Goal: Task Accomplishment & Management: Use online tool/utility

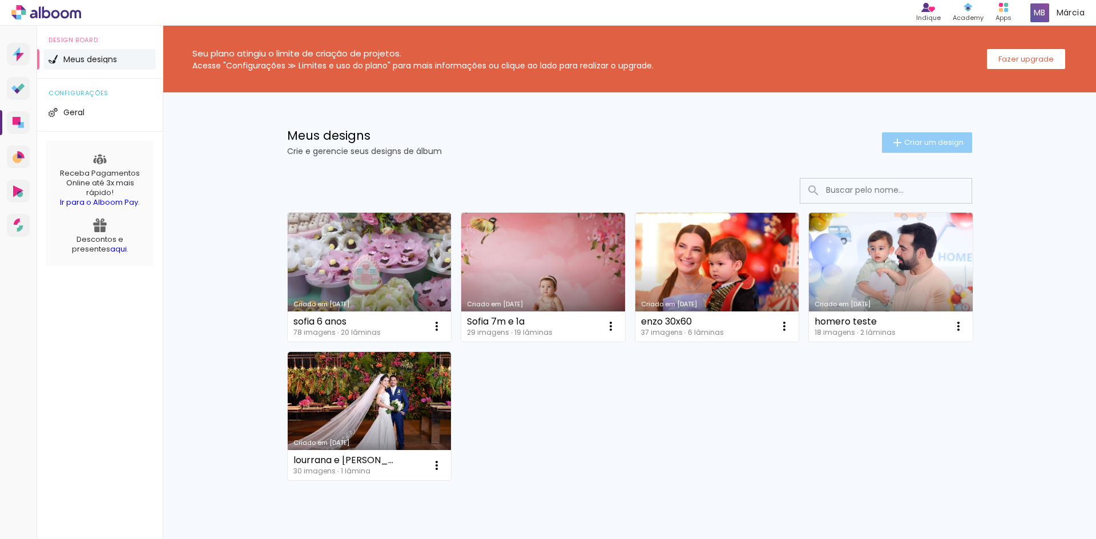
click at [941, 144] on span "Criar um design" at bounding box center [933, 142] width 59 height 7
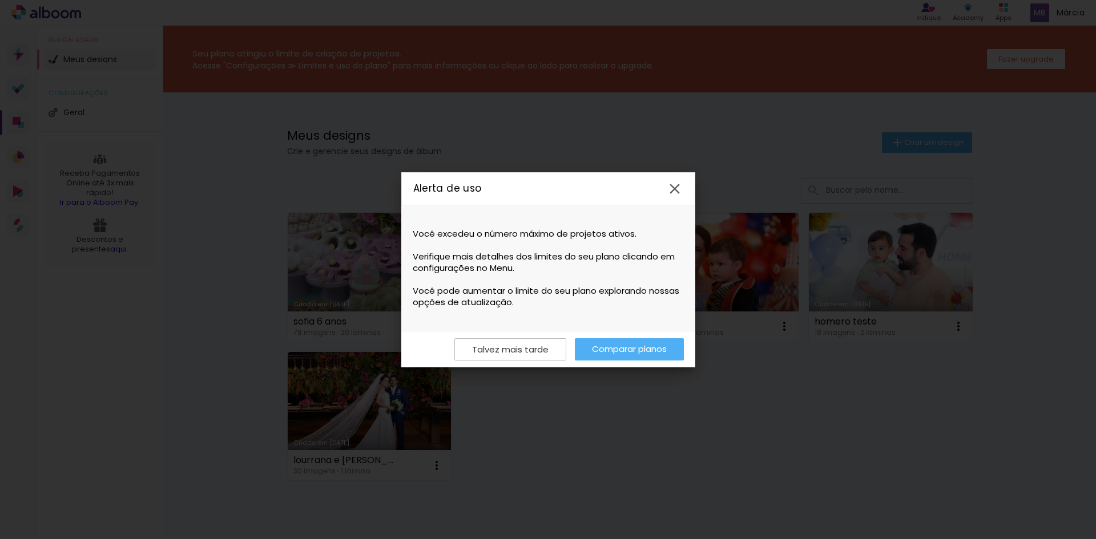
click at [631, 349] on link "Comparar planos" at bounding box center [629, 349] width 109 height 22
click at [0, 0] on slot "Talvez mais tarde" at bounding box center [0, 0] width 0 height 0
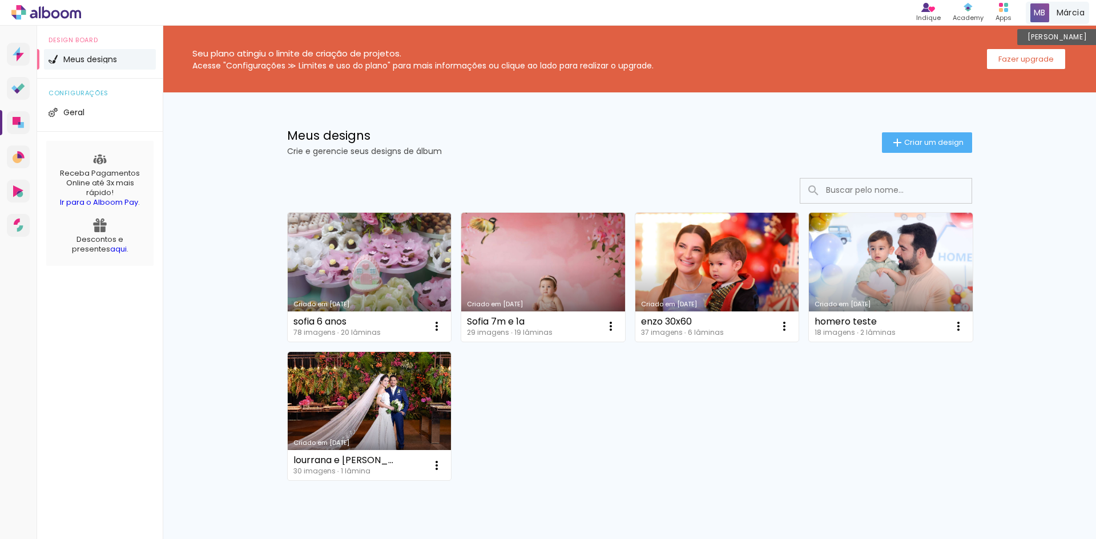
click at [1068, 10] on span "Márcia" at bounding box center [1070, 13] width 28 height 12
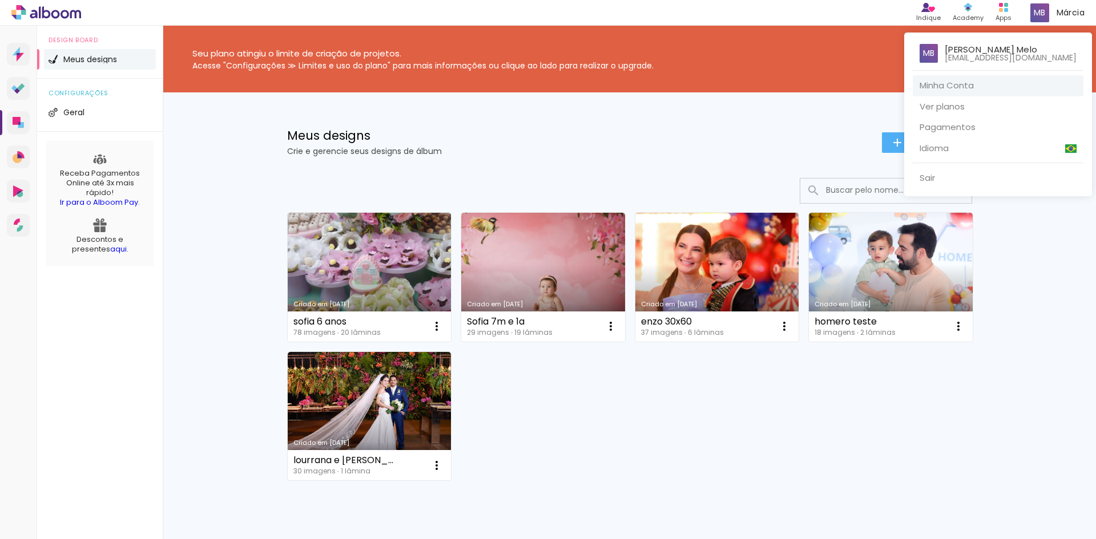
click at [913, 87] on link "Minha Conta" at bounding box center [998, 85] width 171 height 21
click at [716, 192] on div at bounding box center [548, 269] width 1096 height 539
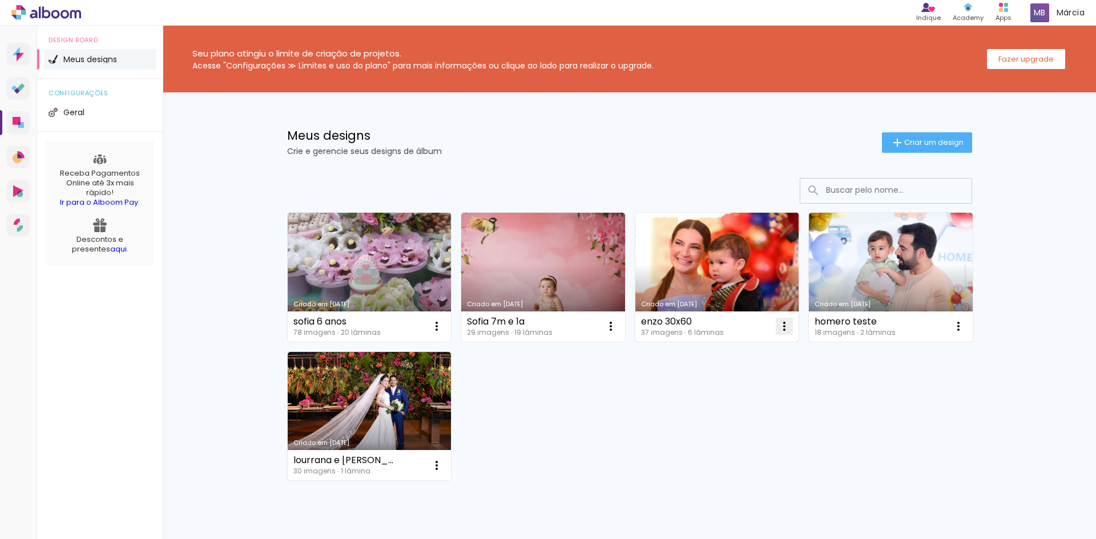
click at [781, 324] on iron-icon at bounding box center [784, 327] width 14 height 14
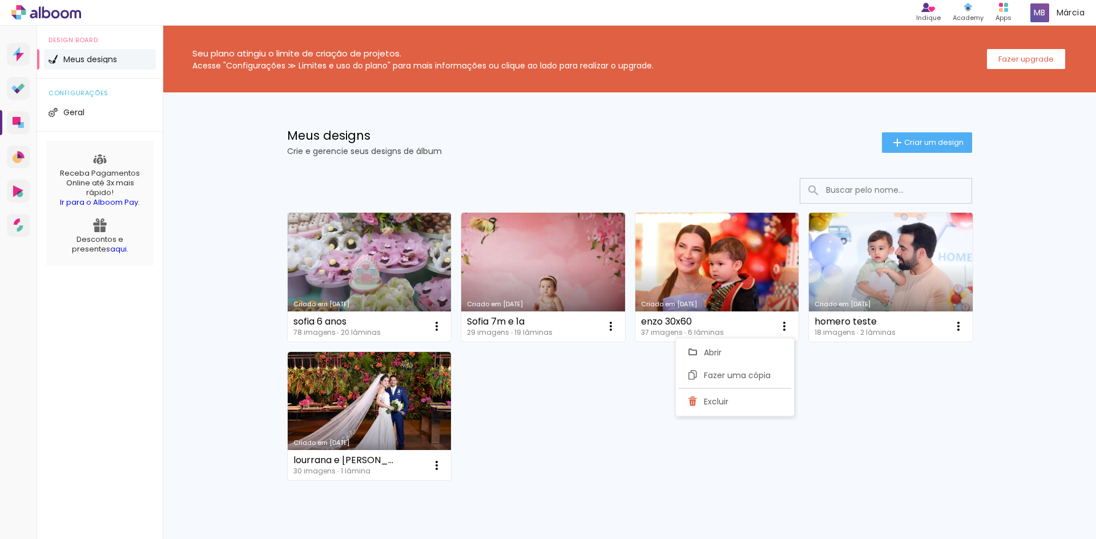
click at [586, 413] on div "Criado em 17/09/25 sofia 6 anos 78 imagens ∙ 20 lâminas Abrir Fazer uma cópia E…" at bounding box center [629, 346] width 695 height 278
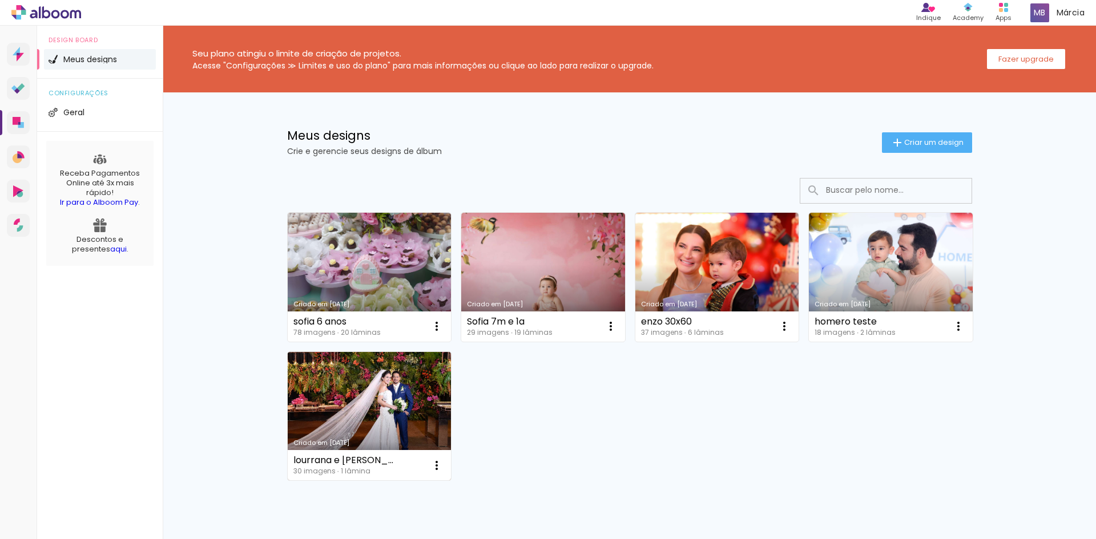
click at [382, 399] on link "Criado em [DATE]" at bounding box center [370, 416] width 164 height 129
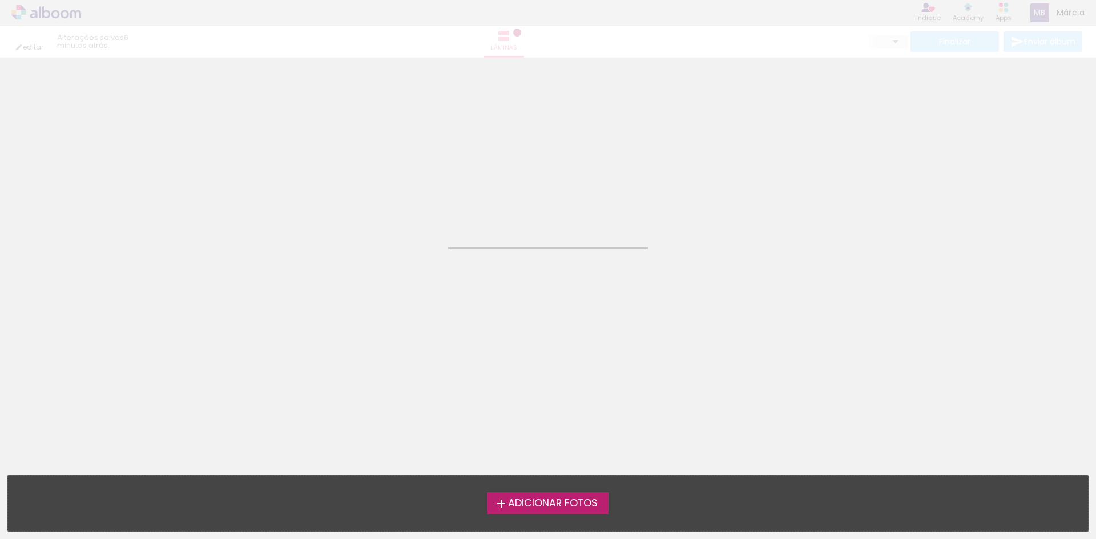
click at [382, 399] on neon-animated-pages "Confirmar Cancelar" at bounding box center [548, 299] width 1096 height 482
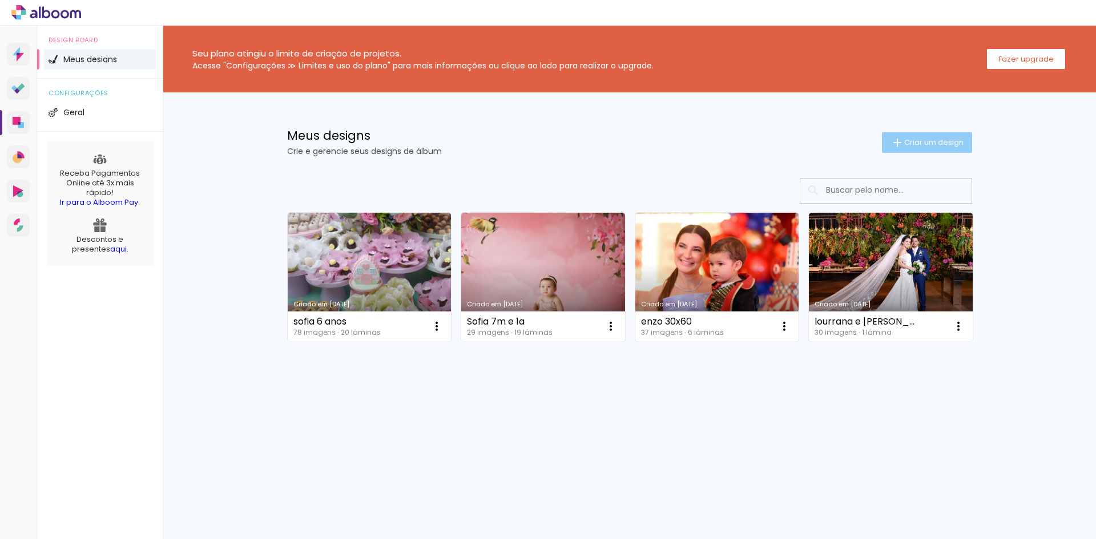
click at [913, 139] on span "Criar um design" at bounding box center [933, 142] width 59 height 7
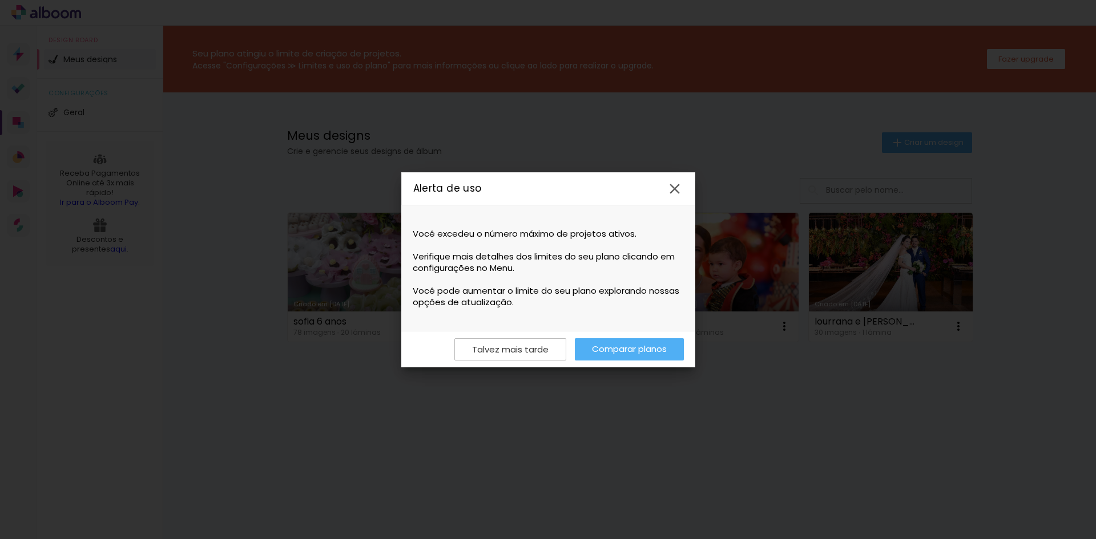
click at [678, 193] on iron-icon at bounding box center [674, 188] width 17 height 17
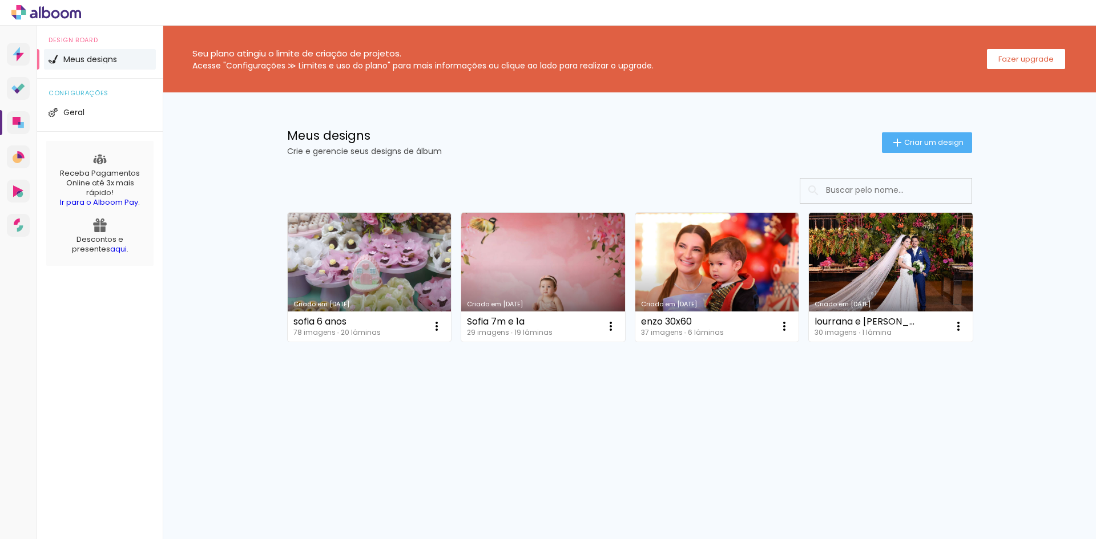
click at [663, 379] on div "Criado em 17/09/25 sofia 6 anos 78 imagens ∙ 20 lâminas Abrir Fazer uma cópia E…" at bounding box center [630, 308] width 742 height 282
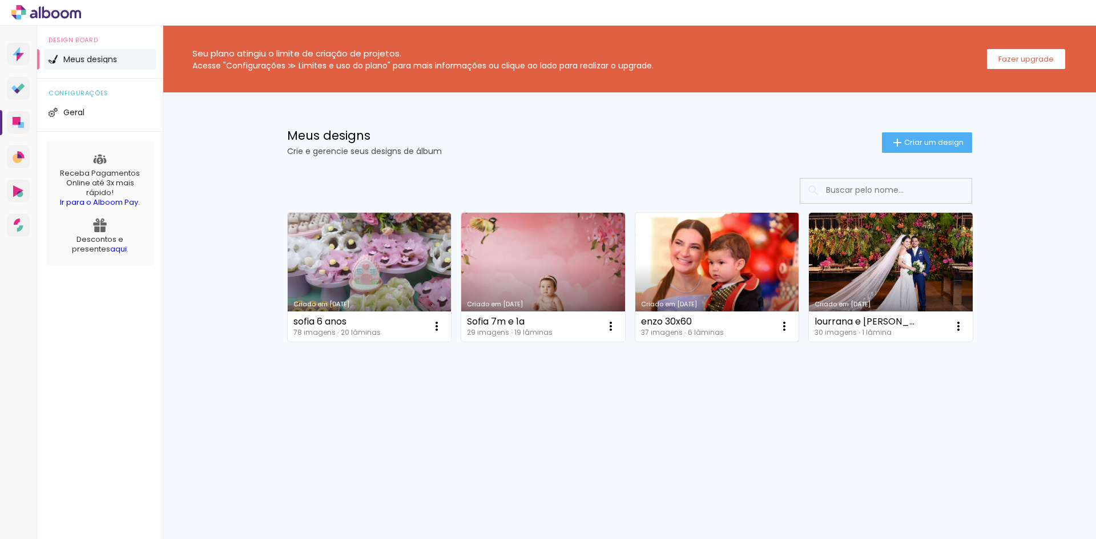
click at [707, 267] on link "Criado em 16/09/25" at bounding box center [717, 277] width 164 height 129
click at [0, 0] on neon-animated-pages "Confirmar Cancelar" at bounding box center [0, 0] width 0 height 0
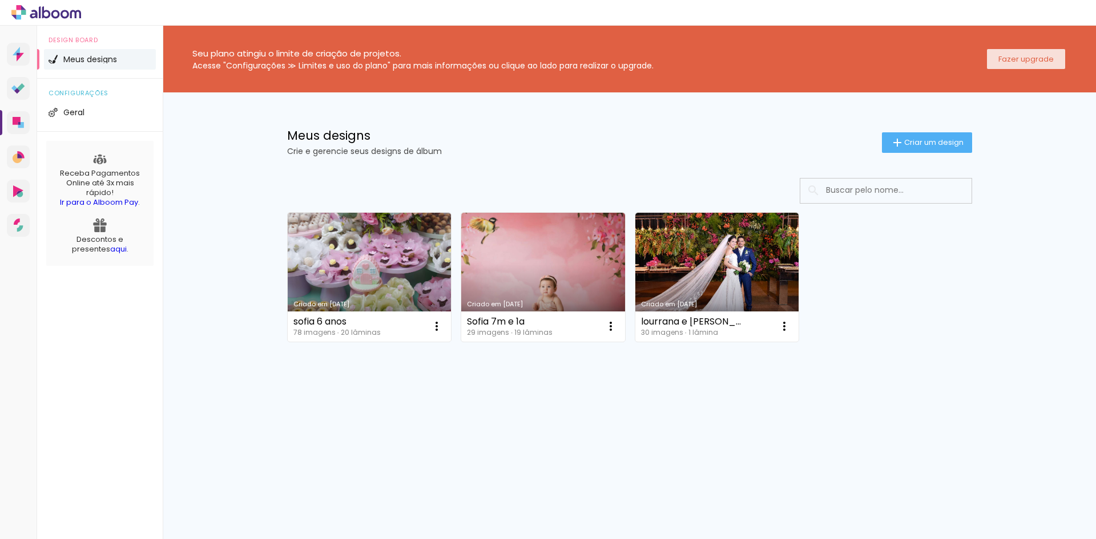
click at [0, 0] on slot "Fazer upgrade" at bounding box center [0, 0] width 0 height 0
click at [539, 410] on div "Criado em 17/09/25 sofia 6 anos 78 imagens ∙ 20 lâminas Abrir Fazer uma cópia E…" at bounding box center [630, 308] width 742 height 282
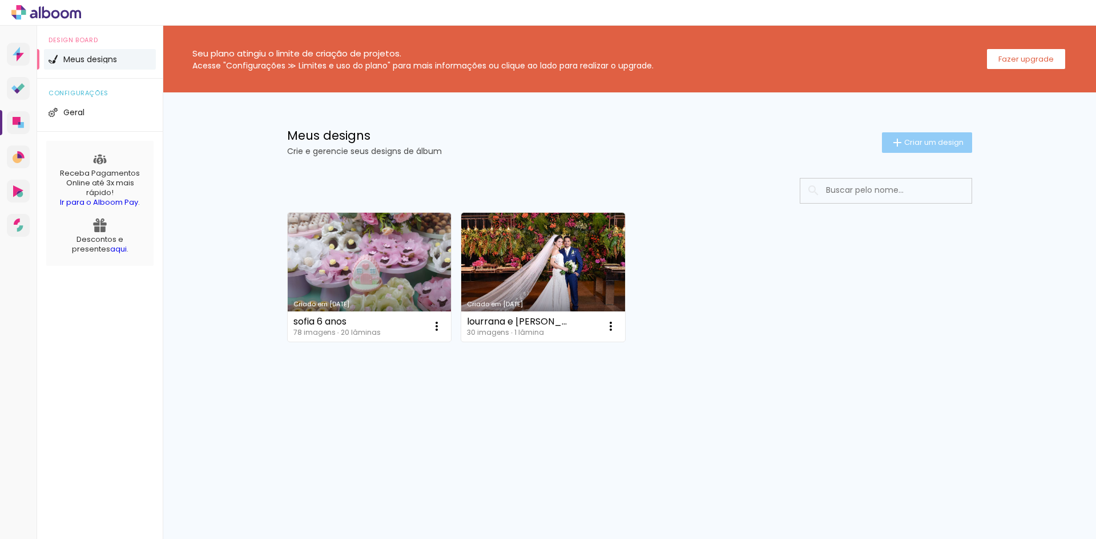
click at [920, 139] on span "Criar um design" at bounding box center [933, 142] width 59 height 7
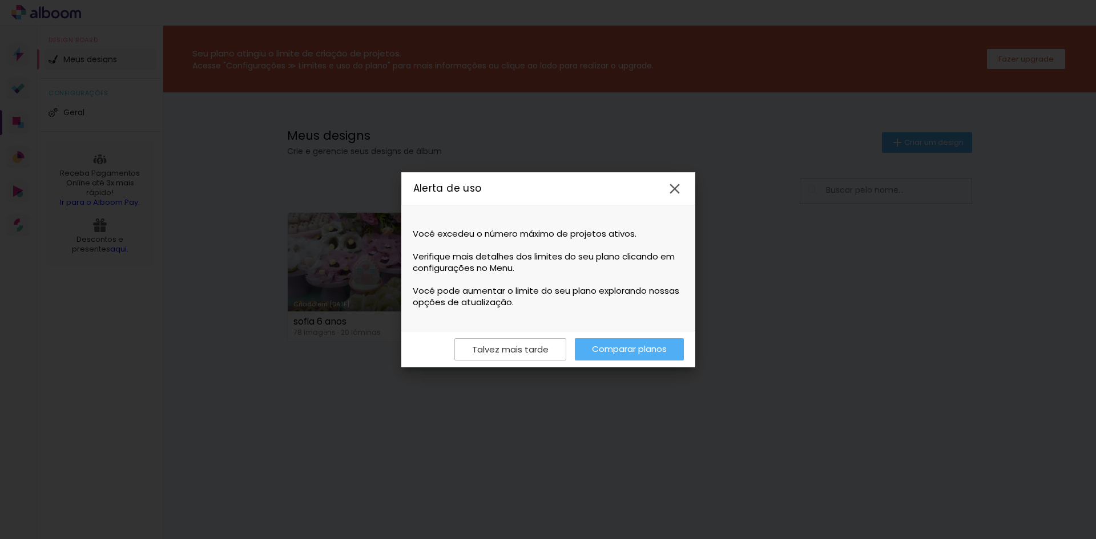
click at [676, 192] on iron-icon at bounding box center [674, 188] width 17 height 17
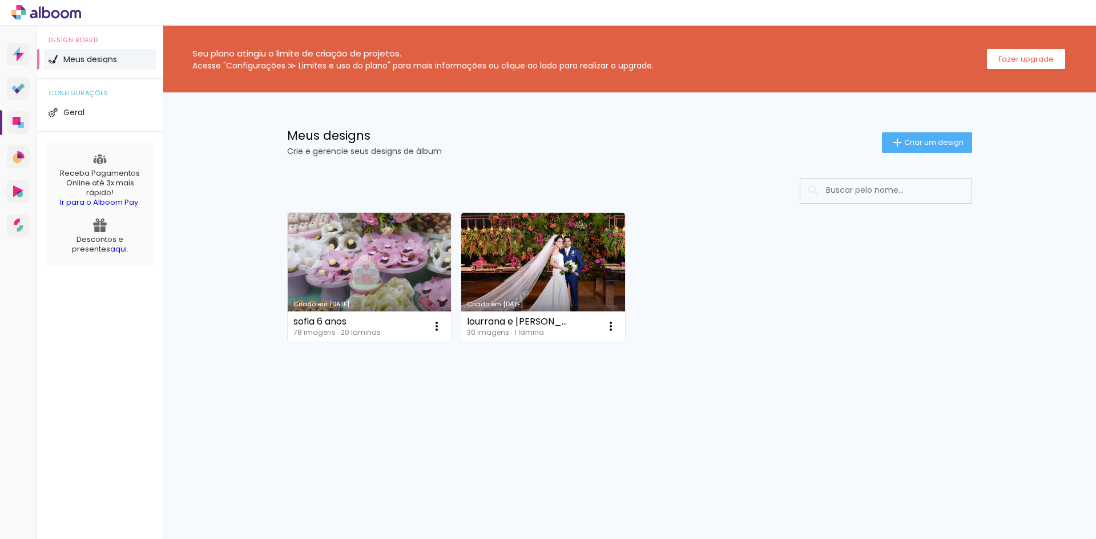
drag, startPoint x: 285, startPoint y: 152, endPoint x: 457, endPoint y: 150, distance: 171.8
click at [457, 150] on div "Meus designs Crie e gerencie seus designs de álbum Criar um design" at bounding box center [630, 129] width 742 height 74
click at [500, 146] on div "Meus designs Crie e gerencie seus designs de álbum" at bounding box center [584, 143] width 595 height 26
click at [605, 152] on p "Crie e gerencie seus designs de álbum" at bounding box center [584, 151] width 595 height 8
click at [462, 62] on div "Acesse "Configurações ≫ Limites e uso do plano" para mais informações ou clique…" at bounding box center [422, 66] width 461 height 8
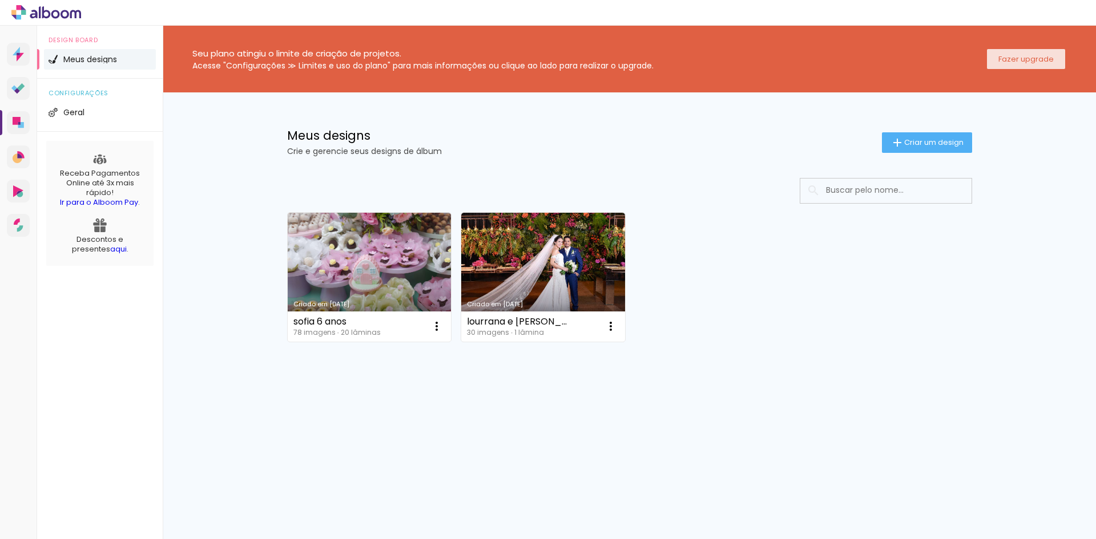
click at [0, 0] on slot "Fazer upgrade" at bounding box center [0, 0] width 0 height 0
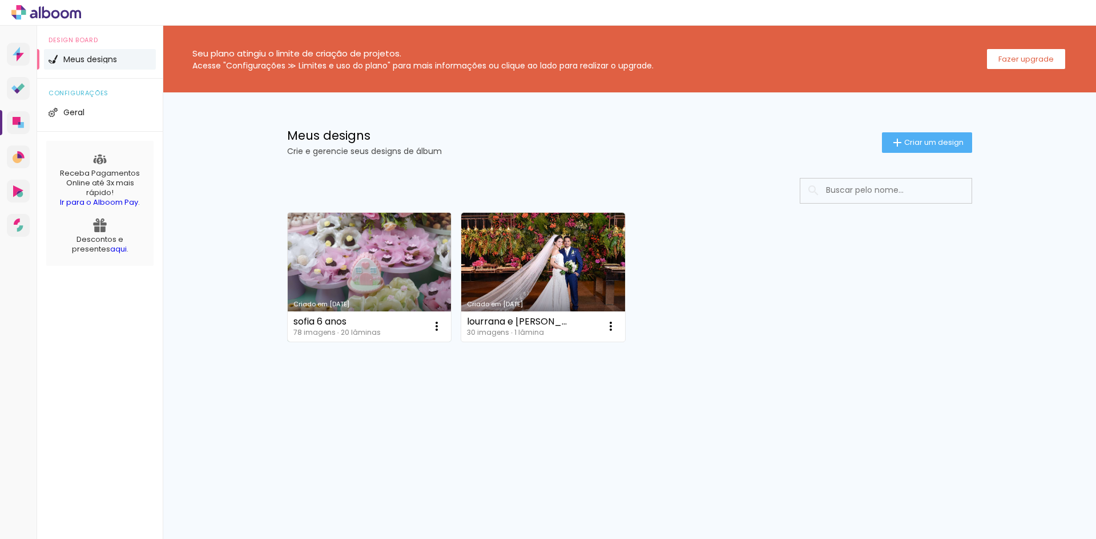
click at [379, 274] on link "Criado em [DATE]" at bounding box center [370, 277] width 164 height 129
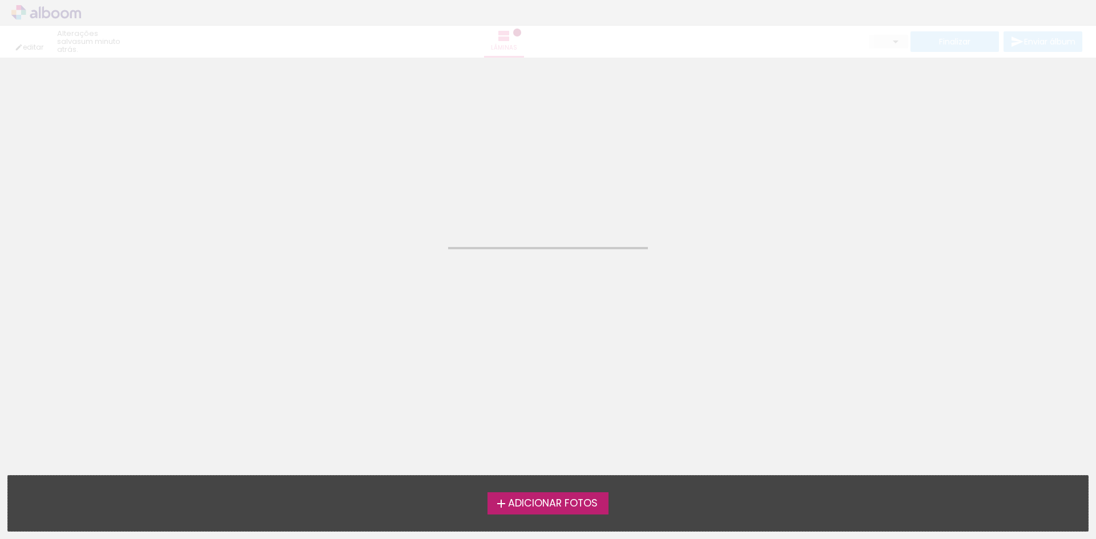
click at [379, 274] on neon-animated-pages "Confirmar Cancelar" at bounding box center [548, 299] width 1096 height 482
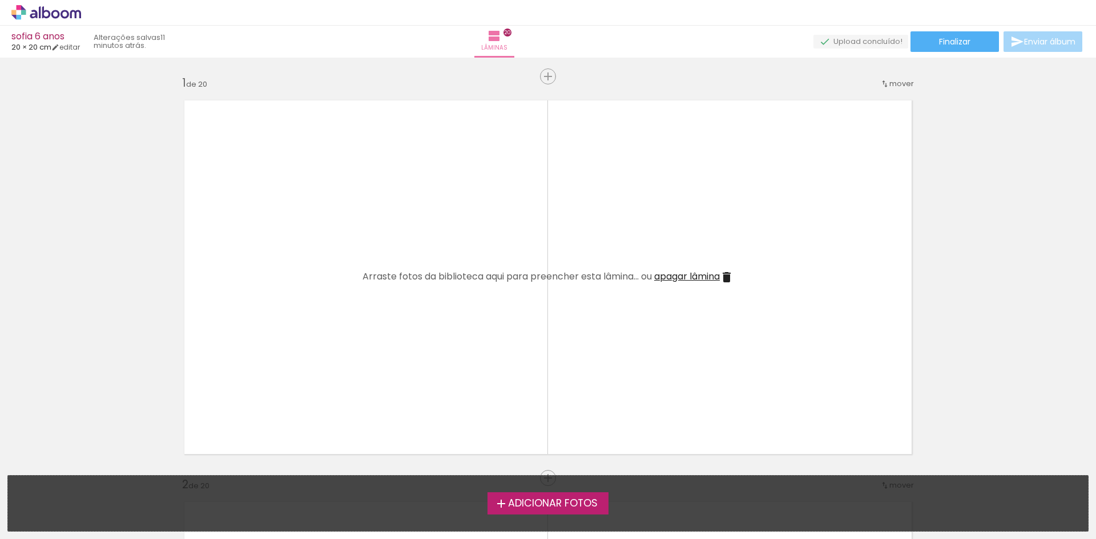
scroll to position [3881, 0]
